Goal: Task Accomplishment & Management: Complete application form

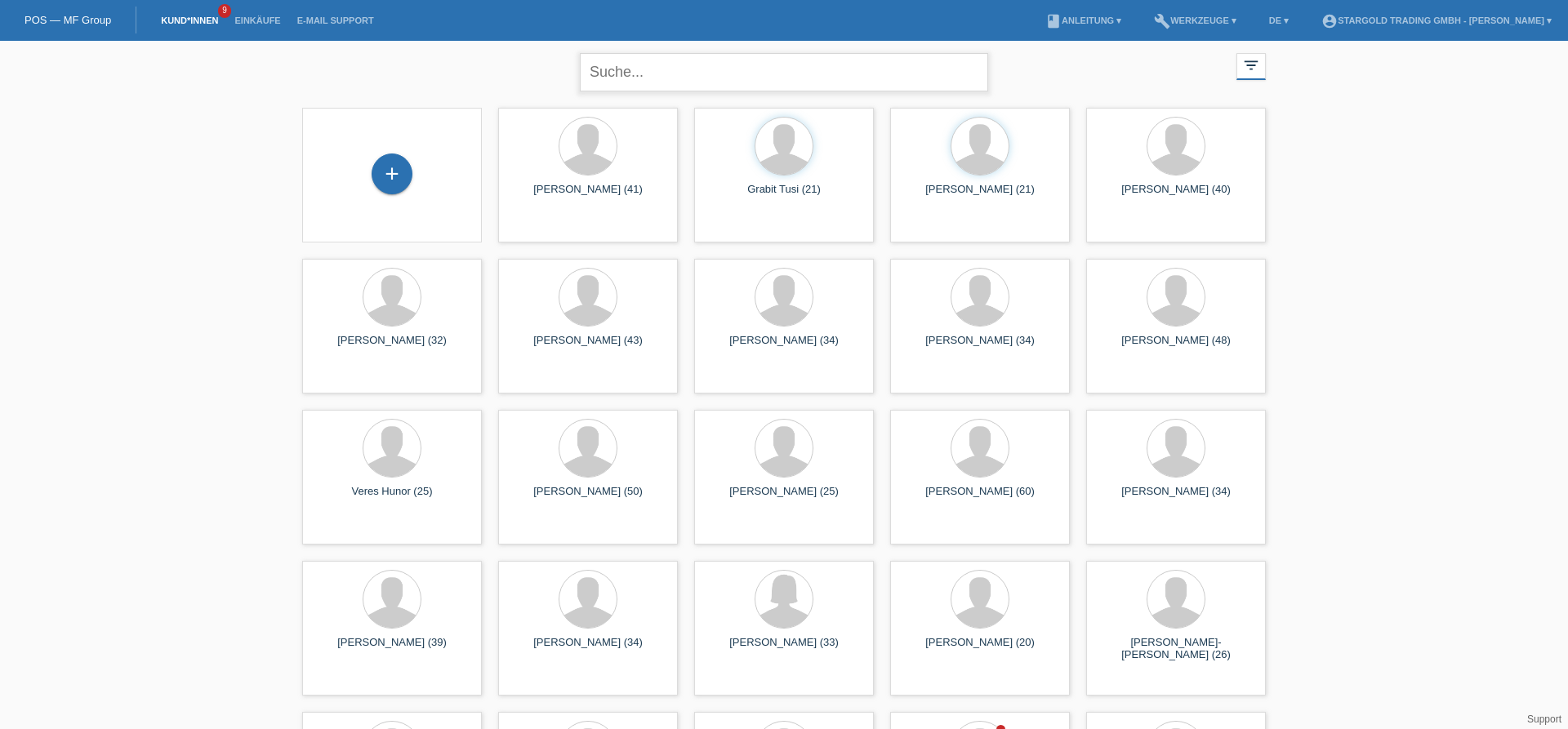
click at [636, 81] on input "text" at bounding box center [784, 72] width 409 height 38
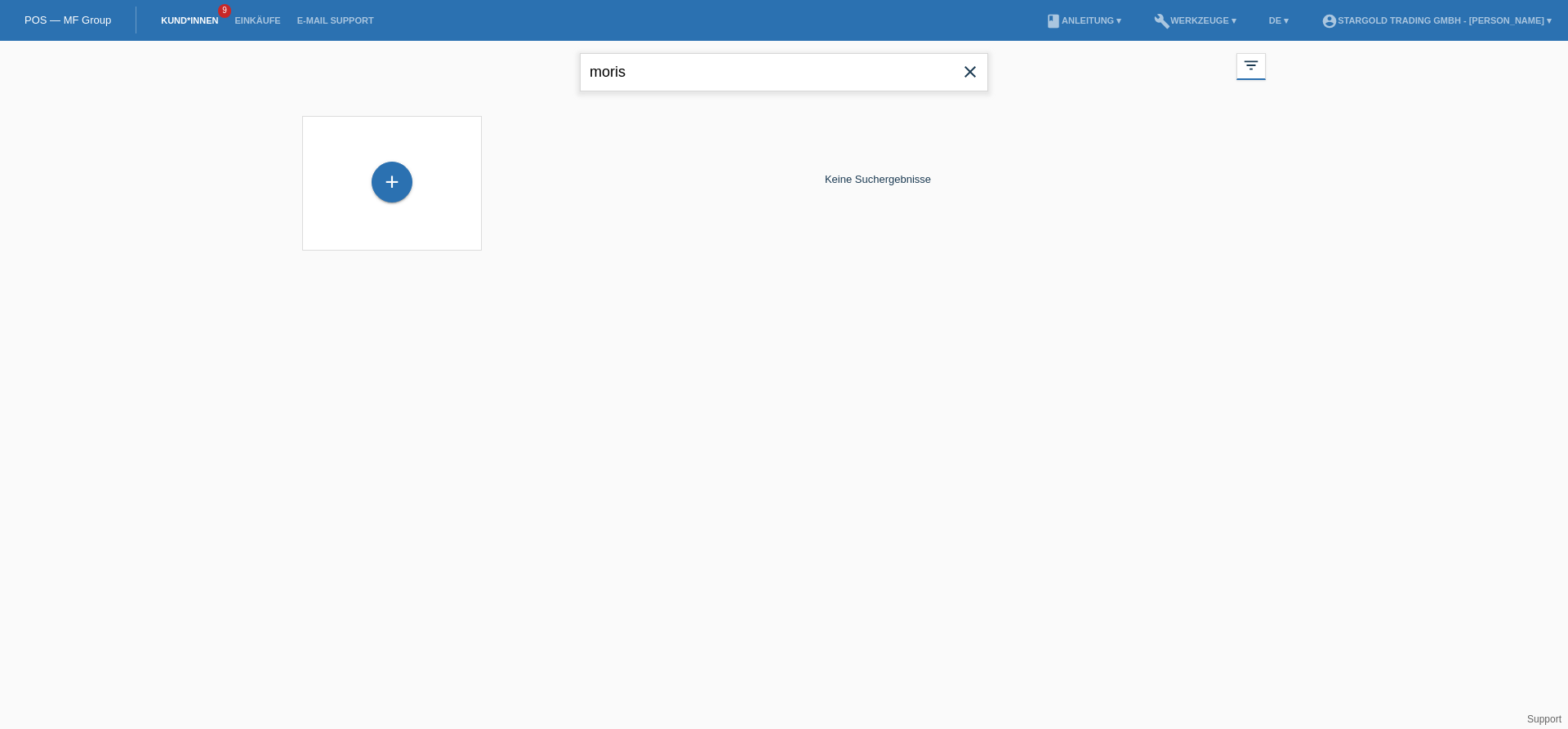
click at [750, 80] on input "moris" at bounding box center [784, 72] width 409 height 38
type input "morsia"
click at [169, 239] on div "morsia close filter_list view_module Alle Kund*innen anzeigen star Markierte [P…" at bounding box center [784, 156] width 1568 height 231
click at [383, 179] on div "+" at bounding box center [392, 183] width 41 height 41
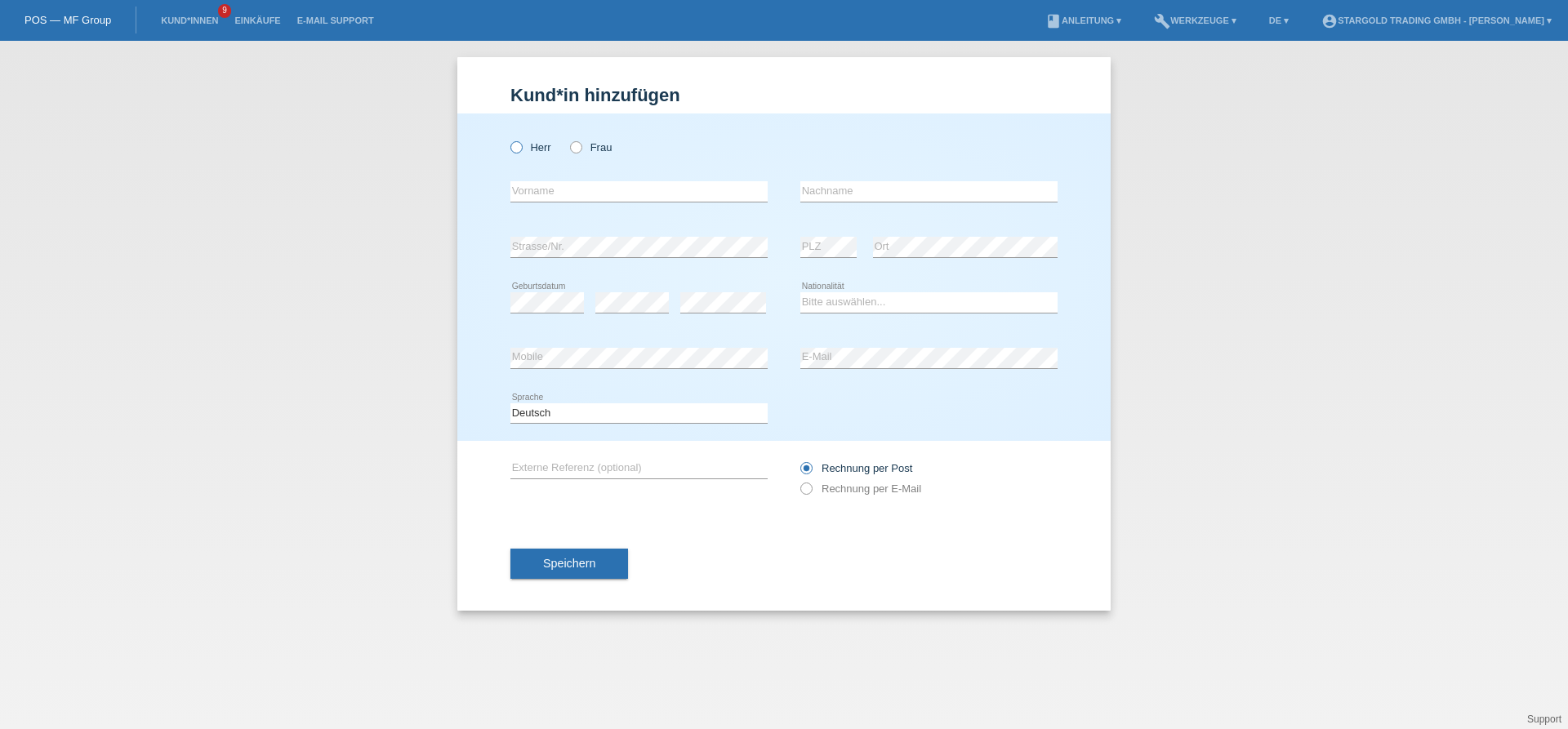
click at [508, 139] on icon at bounding box center [508, 139] width 0 height 0
click at [520, 146] on input "Herr" at bounding box center [515, 146] width 10 height 10
radio input "true"
click at [562, 190] on input "text" at bounding box center [639, 191] width 257 height 21
type input "Lewis"
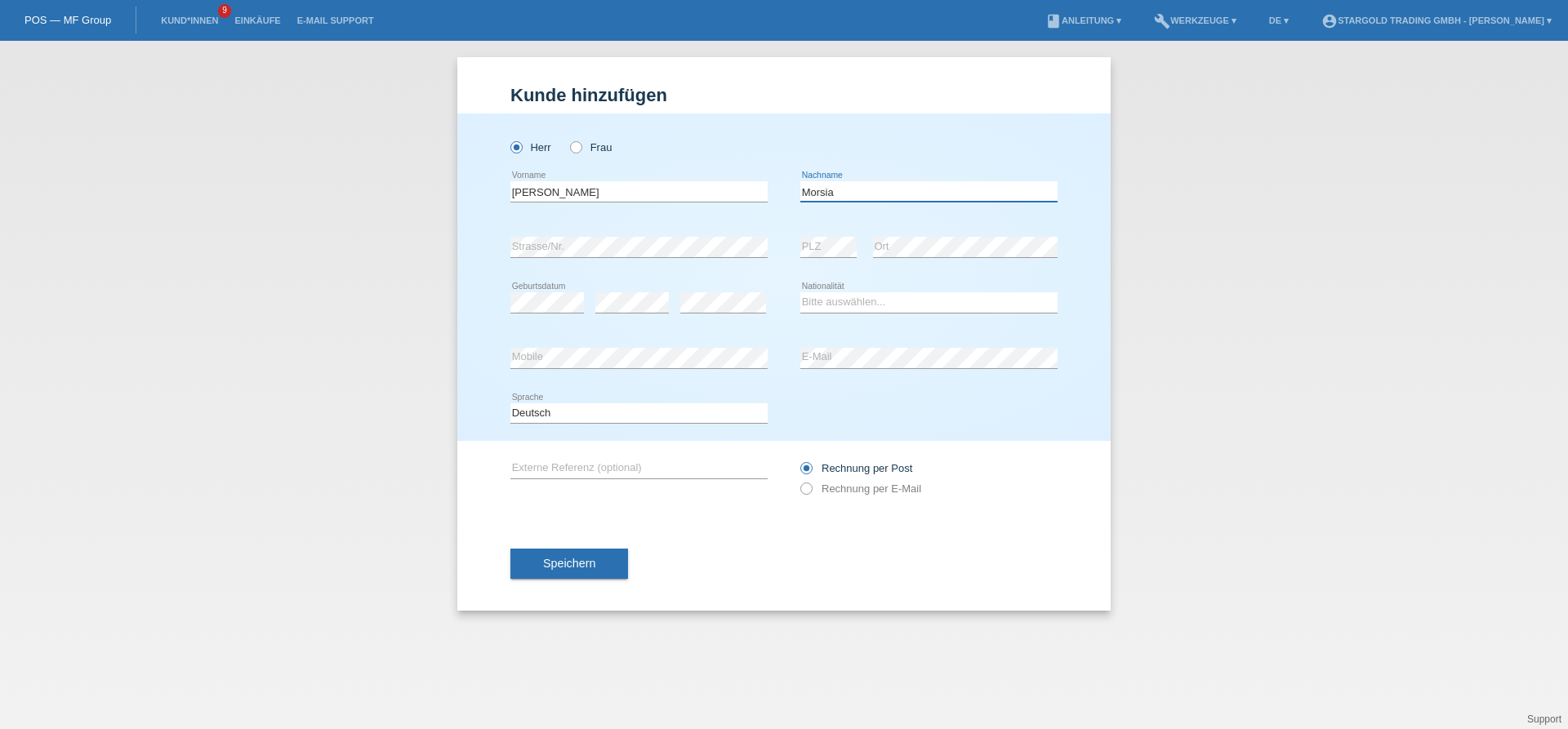
type input "Morsia"
click at [800, 292] on select "Bitte auswählen... Schweiz Deutschland Liechtenstein Österreich ------------ Af…" at bounding box center [929, 302] width 257 height 20
click at [874, 308] on select "Bitte auswählen... Schweiz Deutschland Liechtenstein Österreich ------------ Af…" at bounding box center [929, 302] width 257 height 20
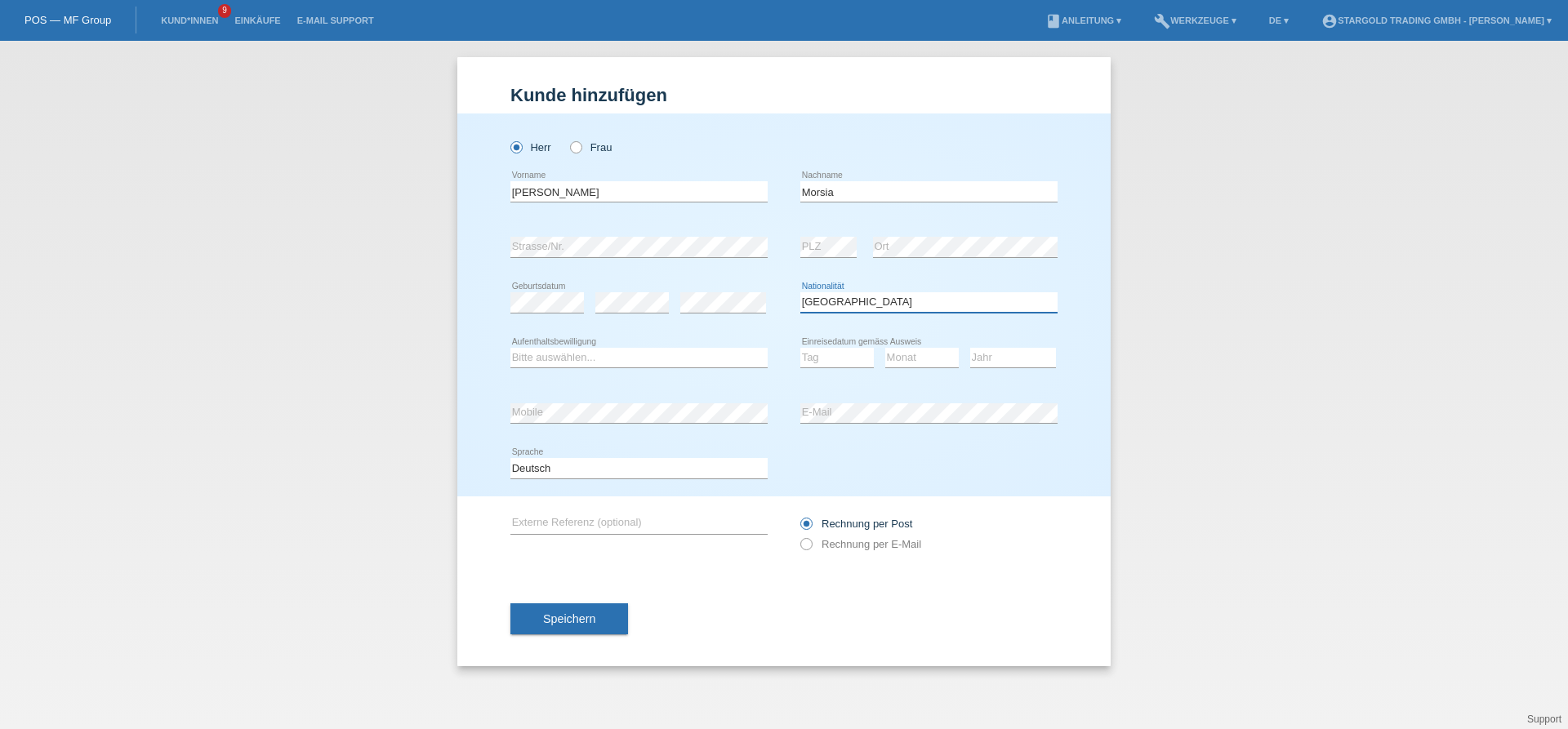
click at [800, 292] on select "Bitte auswählen... Schweiz Deutschland Liechtenstein Österreich ------------ Af…" at bounding box center [929, 302] width 257 height 20
select select "IT"
click option "Italien" at bounding box center [0, 0] width 0 height 0
click at [511, 348] on select "Bitte auswählen... C B B - Flüchtlingsstatus Andere" at bounding box center [639, 357] width 257 height 20
select select "B"
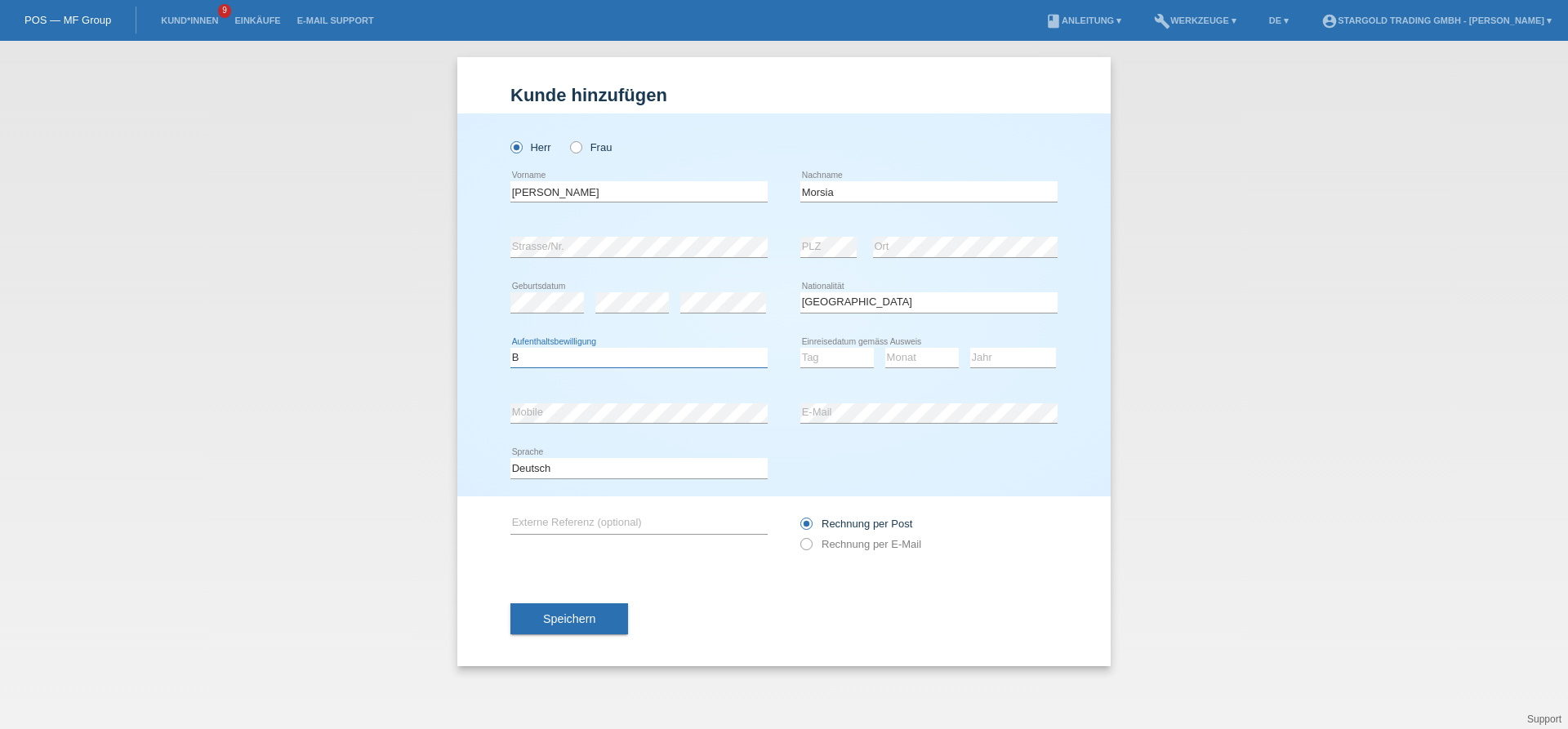
click option "B" at bounding box center [0, 0] width 0 height 0
